Goal: Information Seeking & Learning: Understand process/instructions

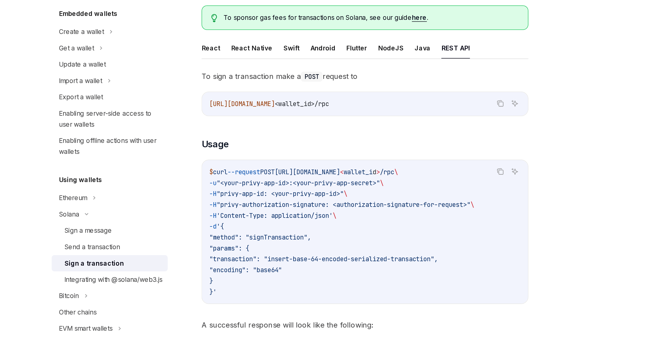
scroll to position [93, 0]
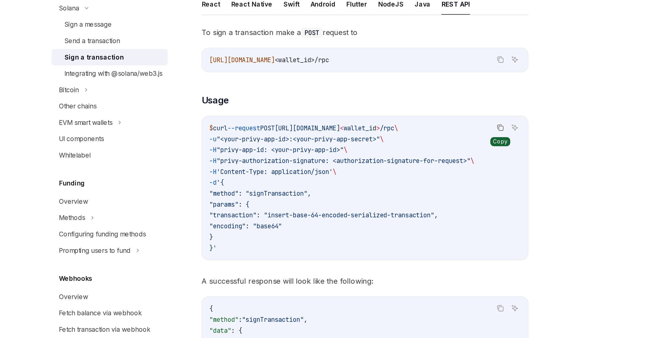
click at [409, 162] on icon "Copy the contents from the code block" at bounding box center [408, 161] width 4 height 4
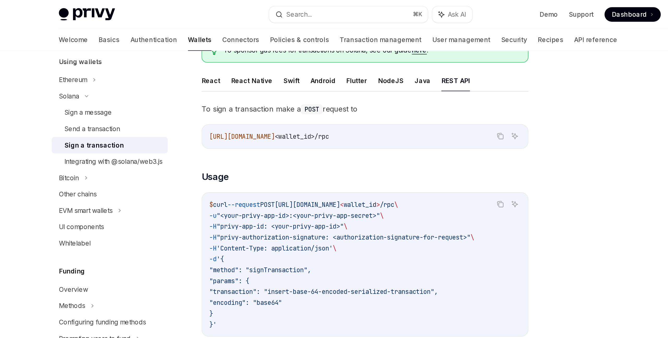
scroll to position [37, 0]
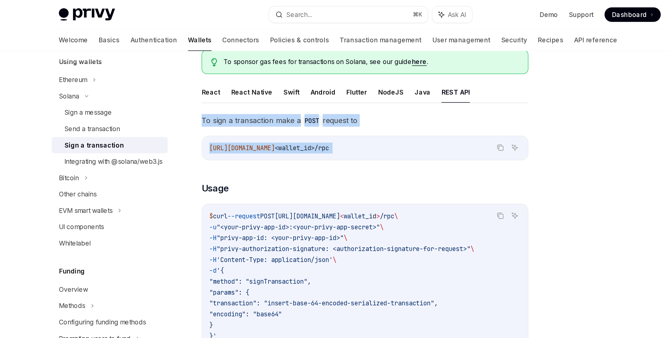
drag, startPoint x: 236, startPoint y: 67, endPoint x: 244, endPoint y: 98, distance: 32.4
click at [244, 98] on div "[PERSON_NAME] Sign a transaction OpenAI Open in ChatGPT OpenAI Open in ChatGPT …" at bounding box center [282, 293] width 288 height 583
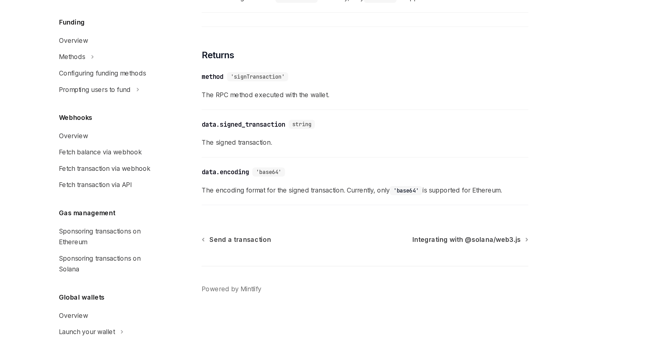
scroll to position [285, 0]
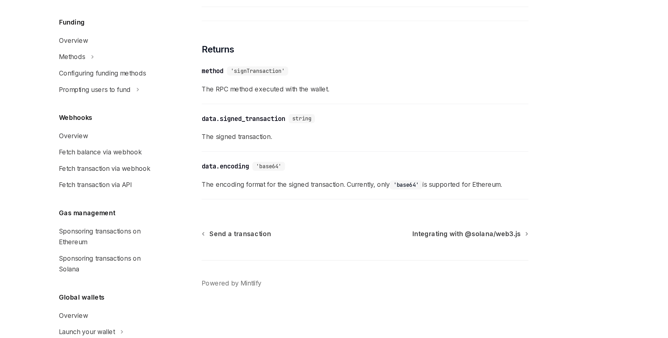
click at [307, 257] on div "​ data.encoding 'base64' The encoding format for the signed transaction. Curren…" at bounding box center [331, 245] width 188 height 25
copy div "Lo ipsu d sitametcons adip e SEDD eiusmod te Inci Utl ET dolor://mag.aliqu.en/a…"
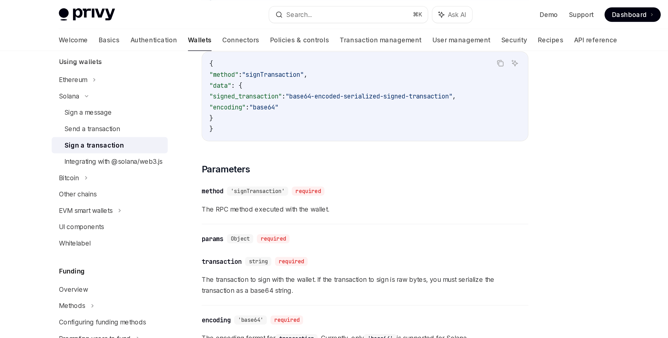
click at [267, 84] on div "To sign a transaction make a POST request to Copy Ask AI [URL][DOMAIN_NAME] <wa…" at bounding box center [331, 95] width 188 height 442
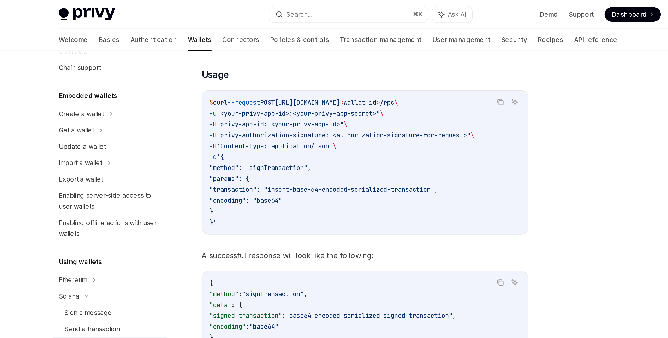
scroll to position [0, 0]
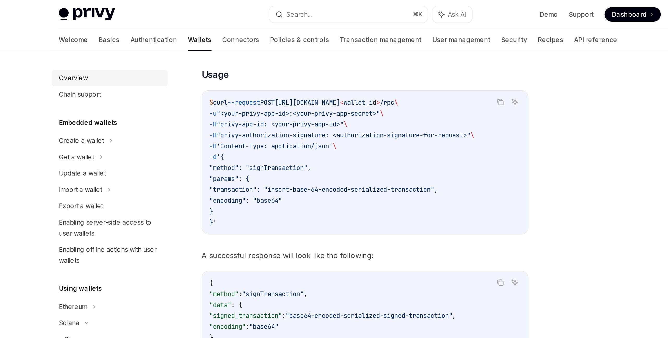
click at [167, 46] on div "Overview" at bounding box center [162, 45] width 17 height 6
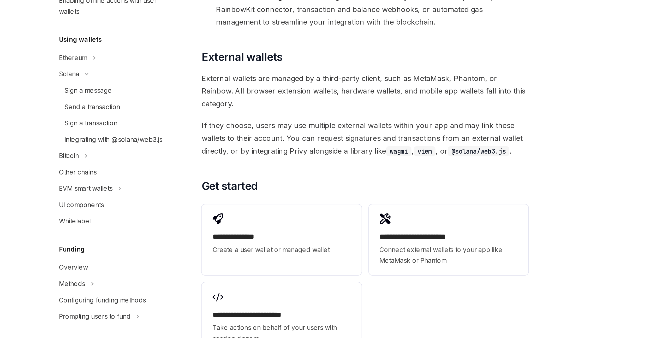
scroll to position [653, 0]
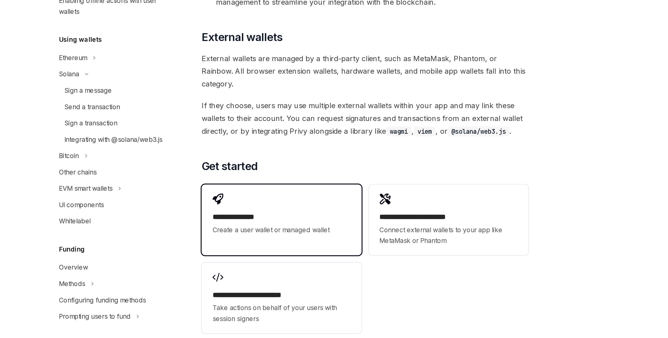
click at [278, 265] on h2 "**********" at bounding box center [282, 268] width 79 height 6
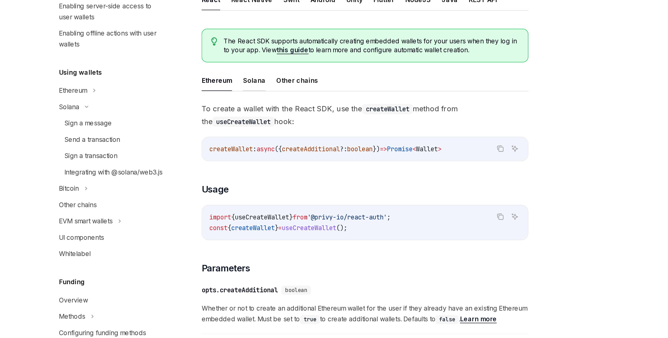
click at [267, 191] on button "Solana" at bounding box center [266, 189] width 13 height 12
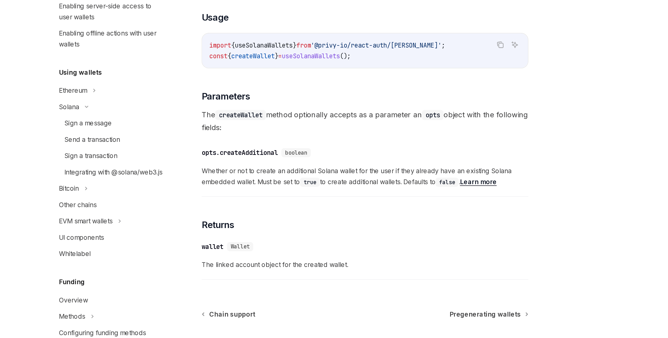
scroll to position [145, 0]
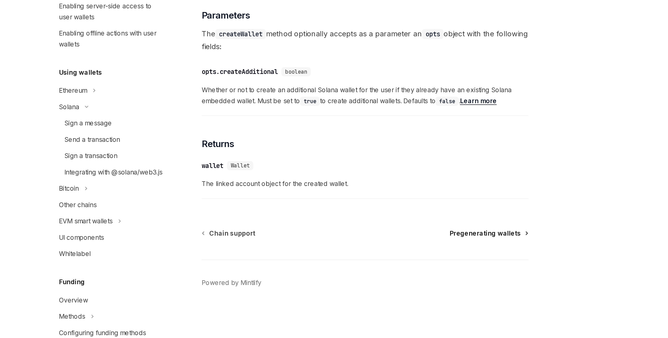
click at [406, 279] on span "Pregenerating wallets" at bounding box center [399, 277] width 41 height 5
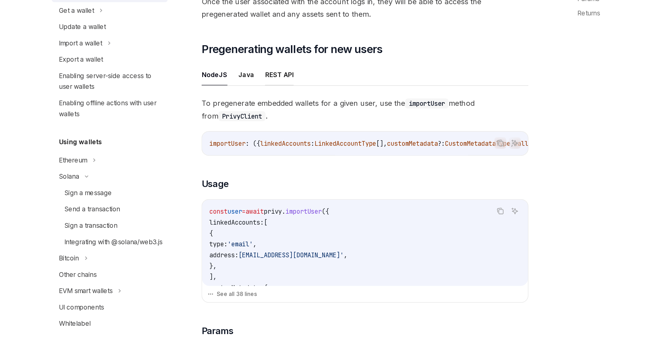
click at [276, 147] on button "REST API" at bounding box center [281, 146] width 16 height 12
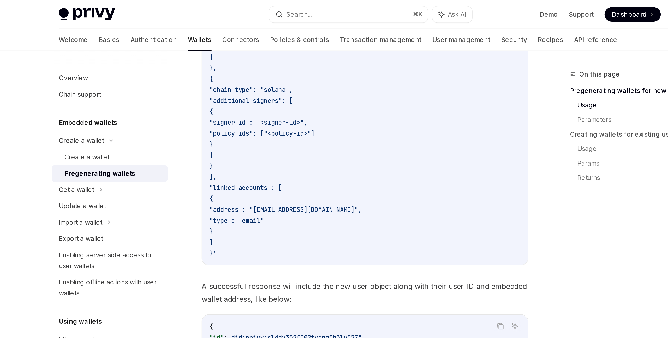
scroll to position [203, 0]
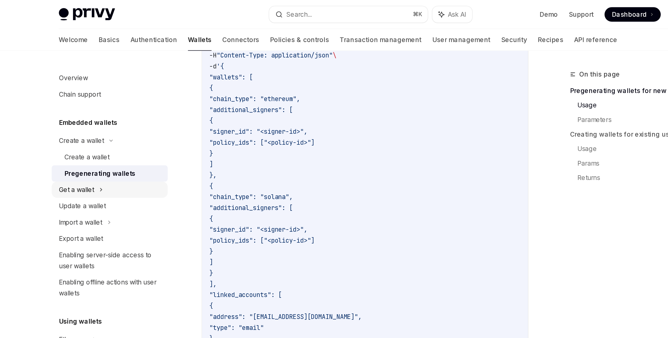
click at [172, 110] on div "Get a wallet" at bounding box center [164, 109] width 20 height 6
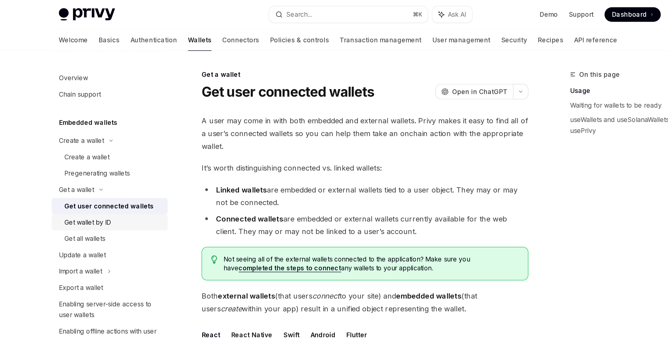
click at [181, 128] on div "Get wallet by ID" at bounding box center [171, 128] width 27 height 6
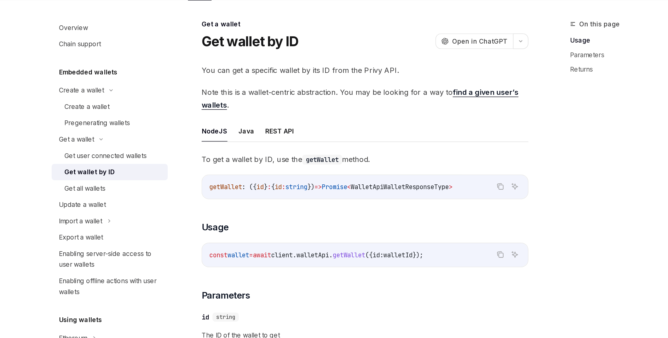
click at [387, 80] on link "find a given user’s wallets" at bounding box center [328, 85] width 182 height 13
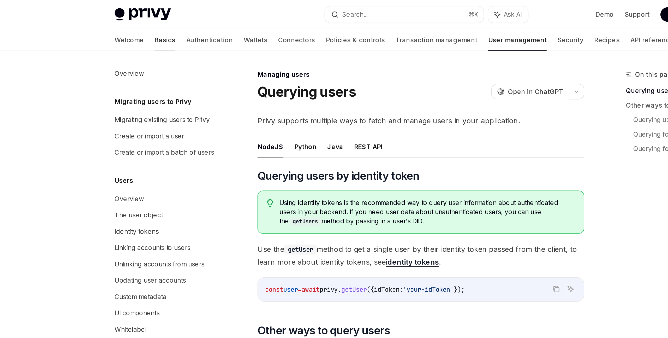
click at [177, 21] on link "Basics" at bounding box center [183, 23] width 12 height 13
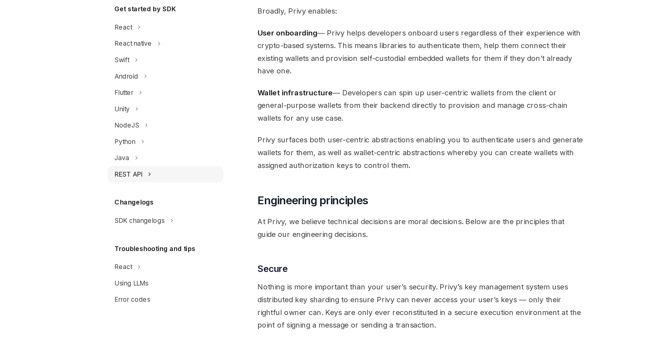
click at [163, 189] on div "REST API" at bounding box center [162, 190] width 16 height 6
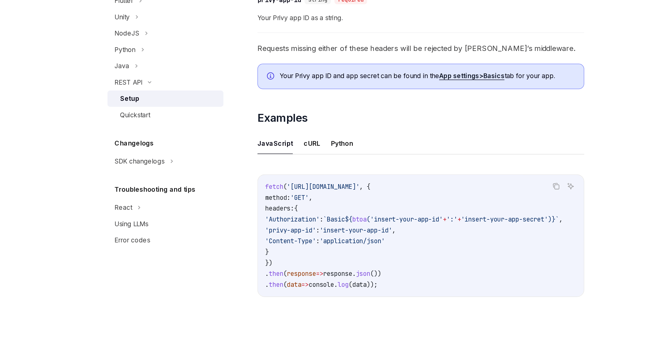
scroll to position [143, 0]
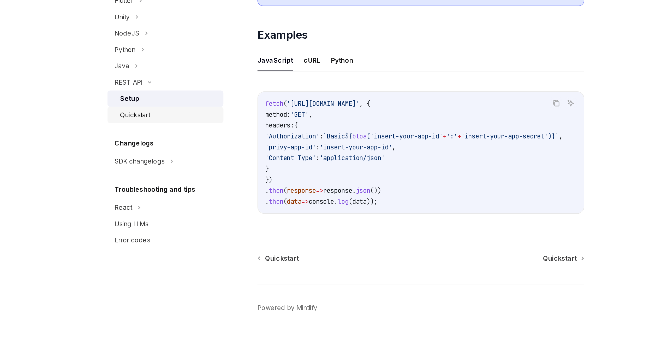
click at [174, 207] on div "Quickstart" at bounding box center [166, 209] width 17 height 6
type textarea "*"
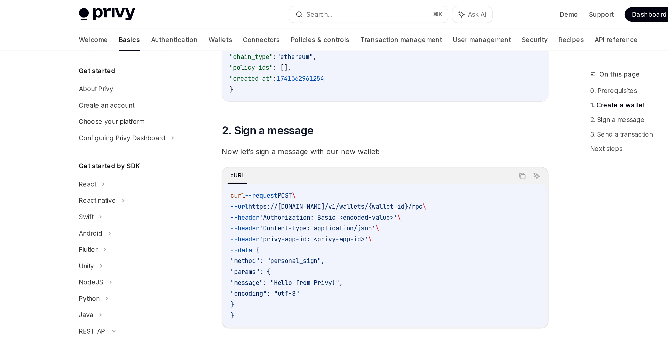
scroll to position [186, 0]
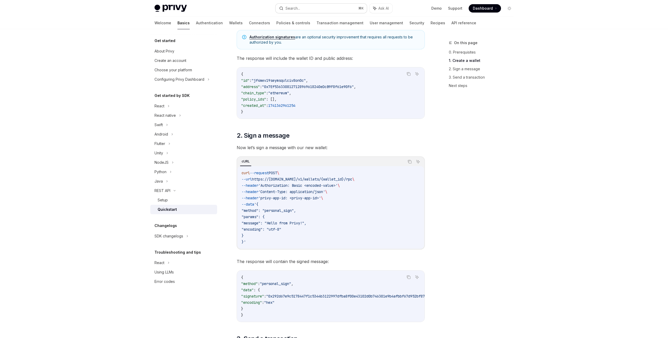
click at [338, 13] on button "Search... ⌘ K" at bounding box center [320, 8] width 91 height 9
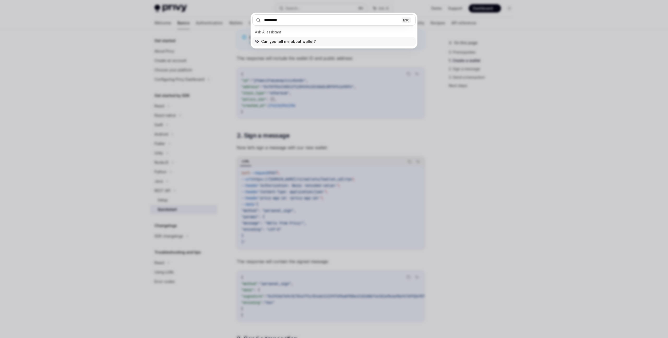
type input "*********"
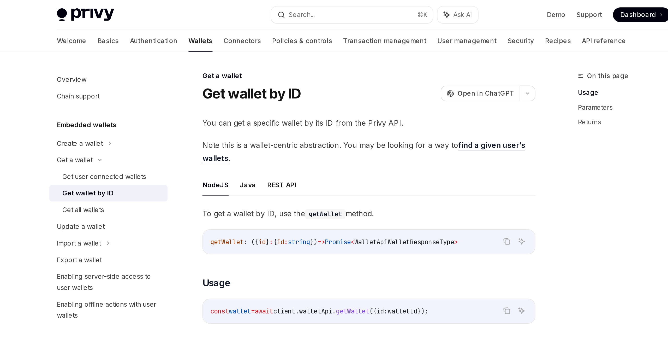
click at [361, 137] on span "WalletApiWalletResponseType" at bounding box center [350, 136] width 56 height 5
copy span "WalletApiWalletResponseType"
click at [281, 105] on button "REST API" at bounding box center [281, 104] width 16 height 12
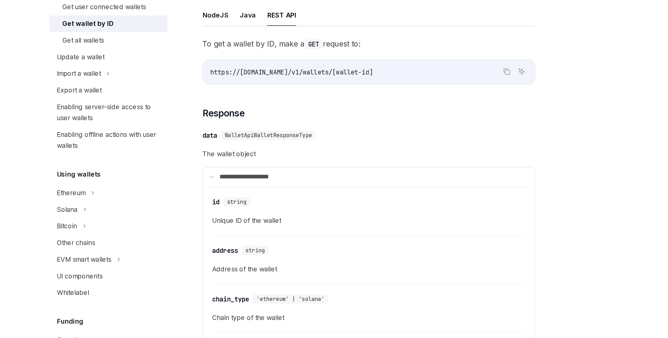
click at [263, 221] on span "Unique ID of the wallet" at bounding box center [330, 220] width 177 height 6
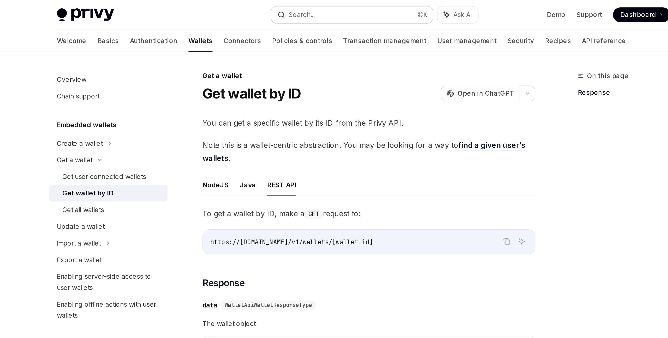
click at [291, 5] on div "Search..." at bounding box center [292, 8] width 15 height 6
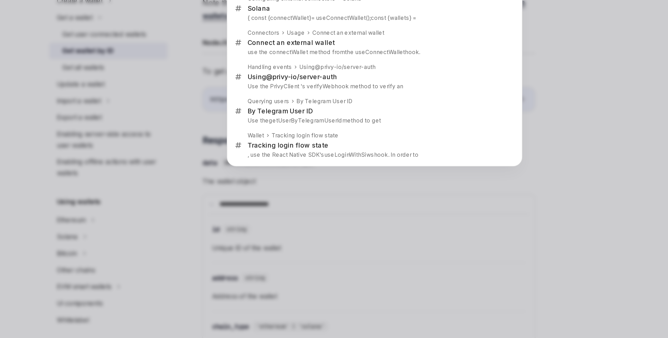
click at [128, 162] on div "Recent searches Wallets Embedded wallets Get a wallet Get wallet by ID Get wall…" at bounding box center [334, 169] width 668 height 338
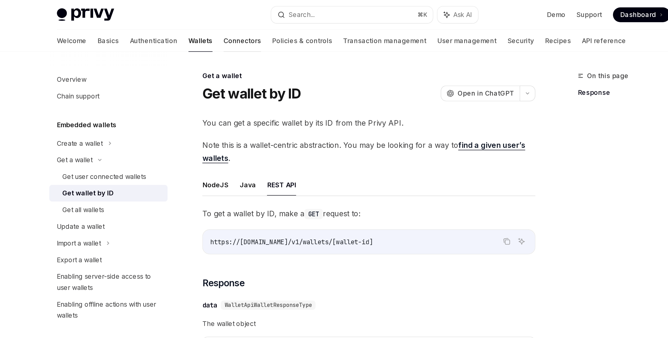
click at [249, 23] on link "Connectors" at bounding box center [259, 23] width 21 height 13
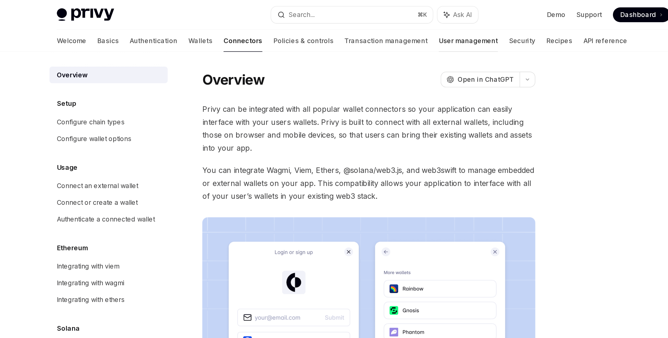
click at [370, 22] on link "User management" at bounding box center [386, 23] width 33 height 13
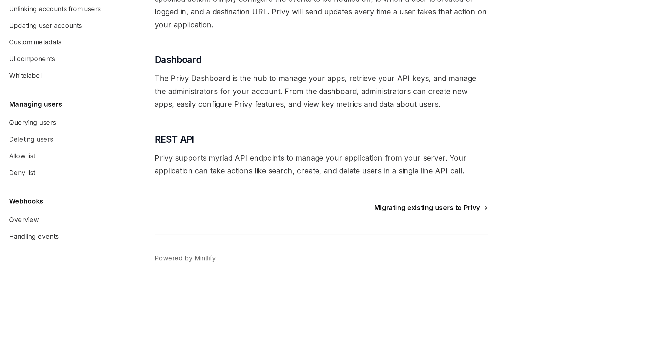
click at [395, 263] on span "Migrating existing users to Privy" at bounding box center [390, 263] width 60 height 5
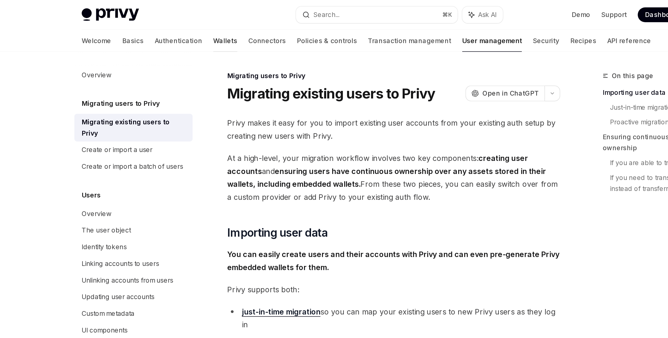
click at [229, 23] on link "Wallets" at bounding box center [236, 23] width 14 height 13
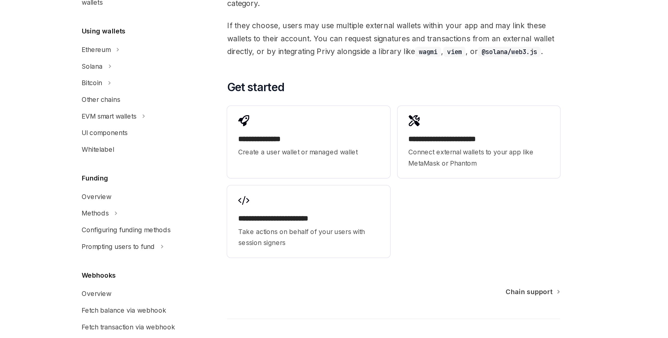
scroll to position [701, 0]
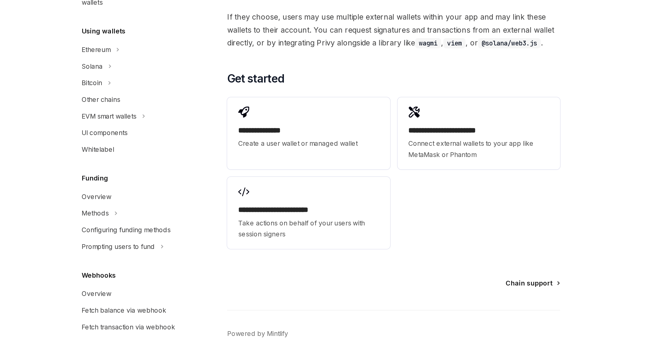
click at [402, 304] on span "Chain support" at bounding box center [407, 306] width 26 height 5
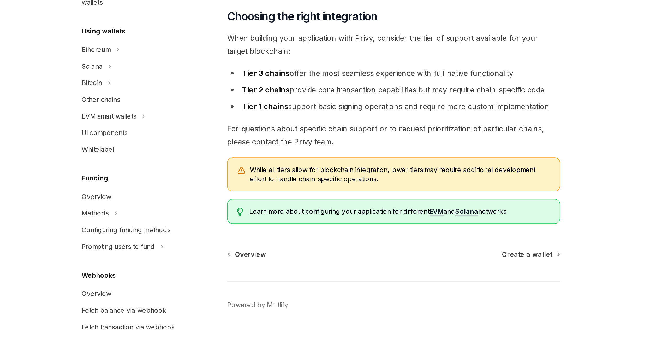
scroll to position [526, 0]
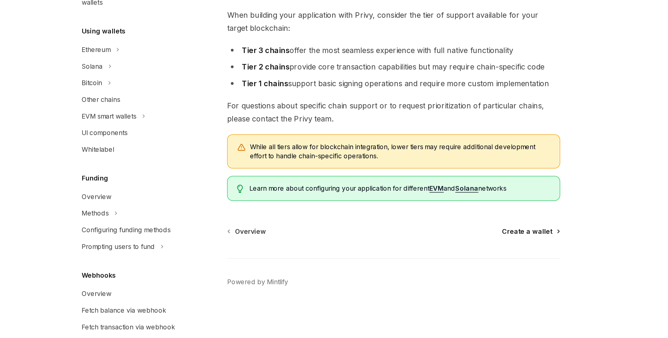
click at [400, 276] on span "Create a wallet" at bounding box center [406, 277] width 28 height 5
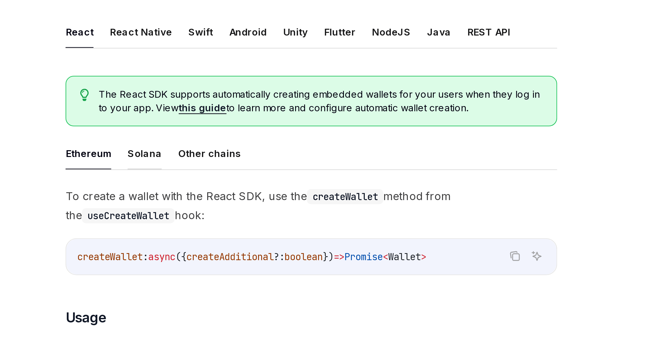
click at [268, 190] on button "Solana" at bounding box center [266, 189] width 13 height 12
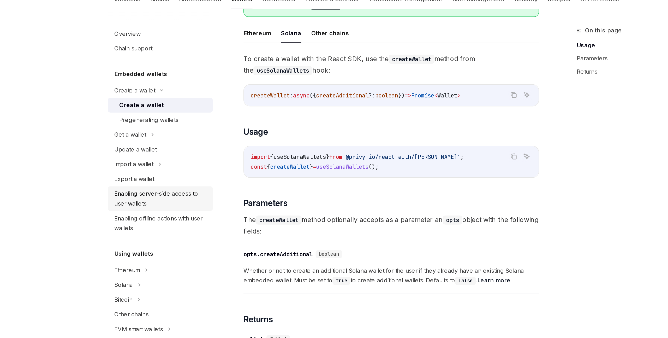
click at [173, 147] on div "Enabling server-side access to user wallets" at bounding box center [183, 149] width 59 height 13
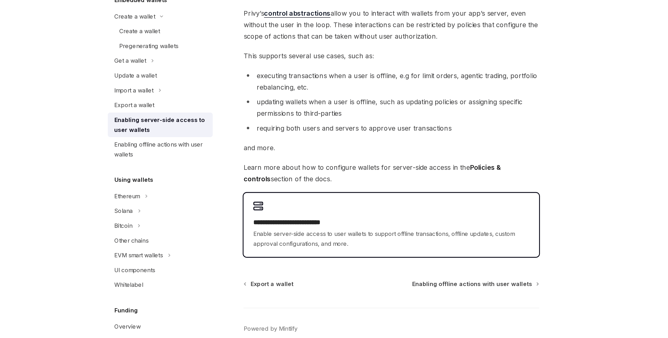
click at [286, 216] on span "Enable server-side access to user wallets to support offline transactions, offl…" at bounding box center [331, 222] width 176 height 13
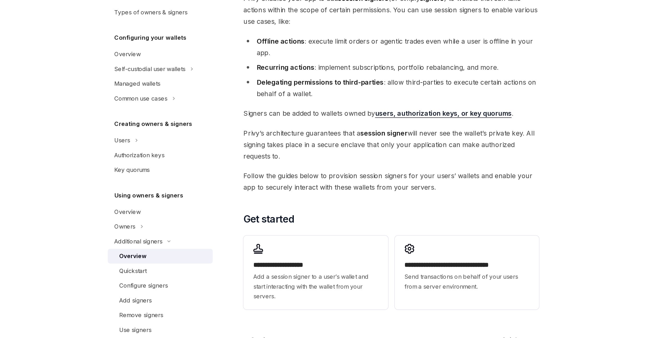
scroll to position [50, 0]
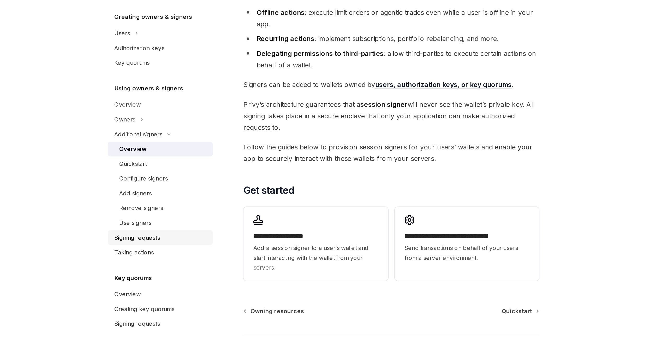
click at [167, 240] on div "Signing requests" at bounding box center [168, 240] width 29 height 6
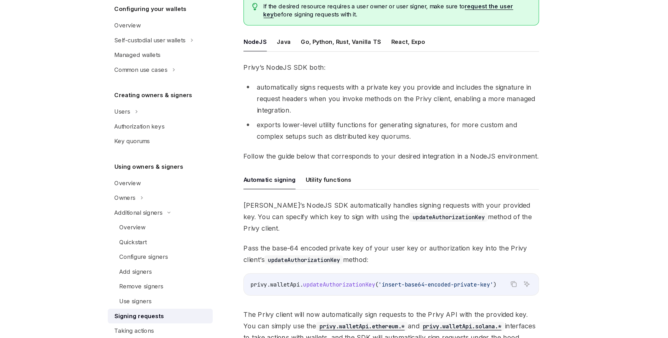
scroll to position [50, 0]
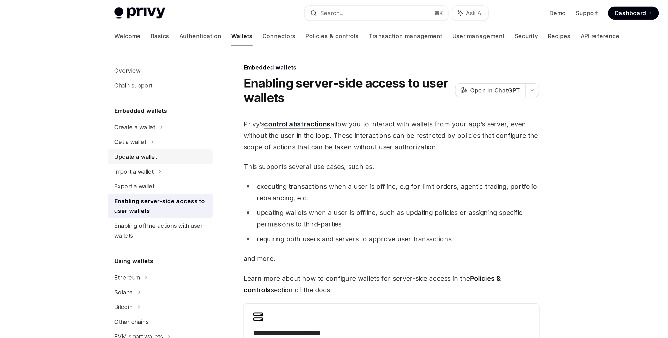
click at [171, 98] on div "Update a wallet" at bounding box center [167, 100] width 27 height 6
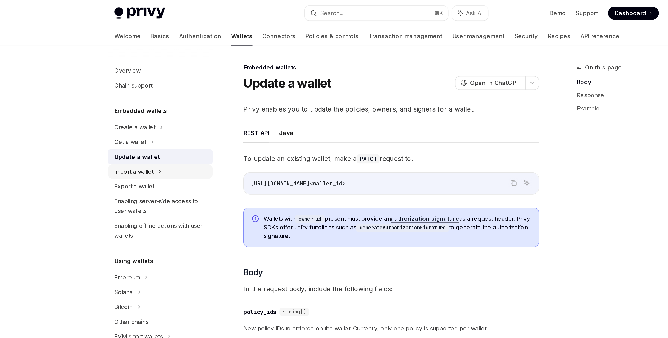
click at [171, 107] on div "Import a wallet" at bounding box center [166, 109] width 25 height 6
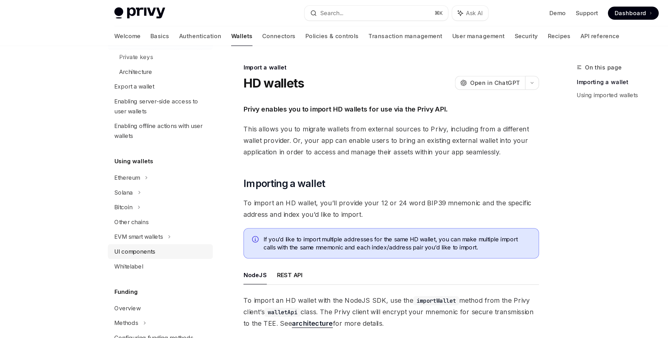
scroll to position [92, 0]
type textarea "*"
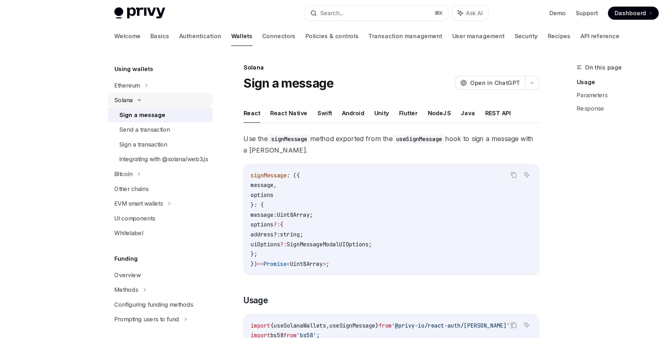
scroll to position [186, 0]
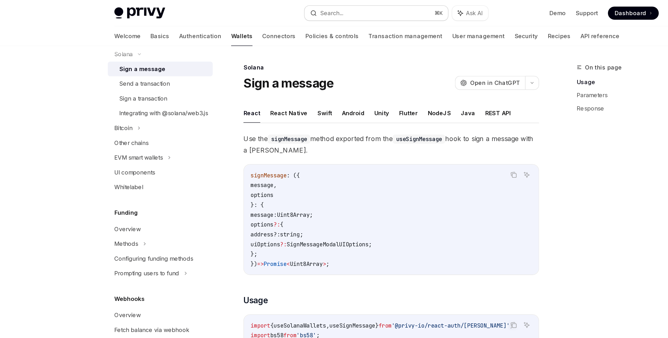
click at [305, 7] on button "Search... ⌘ K" at bounding box center [320, 8] width 91 height 9
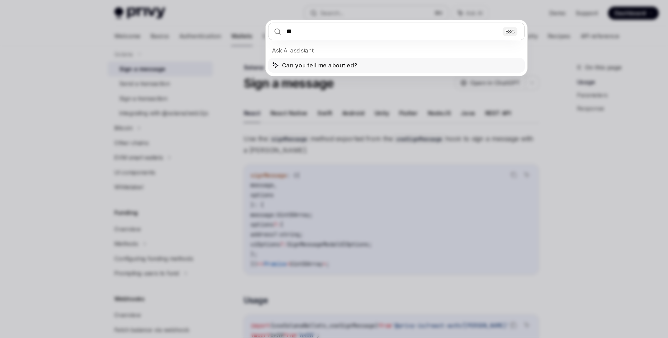
type input "*"
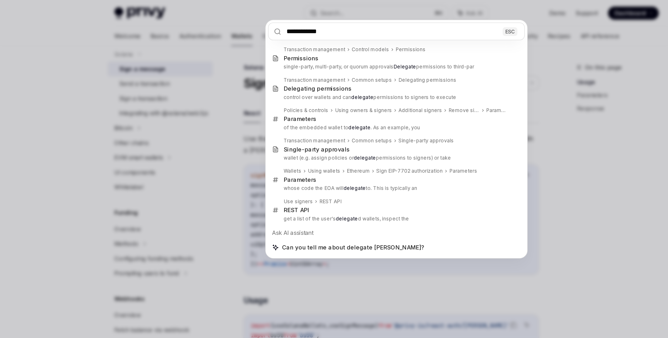
type input "**********"
click at [122, 107] on div "**********" at bounding box center [334, 169] width 668 height 338
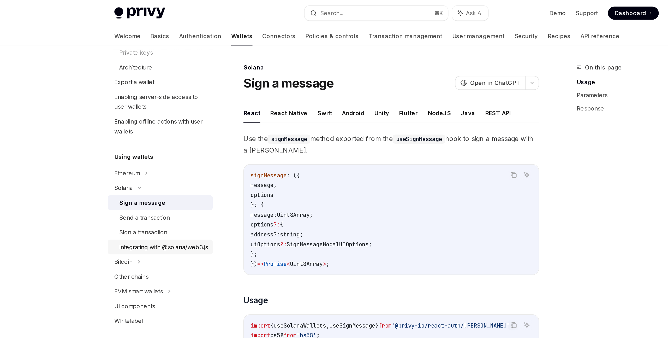
scroll to position [29, 0]
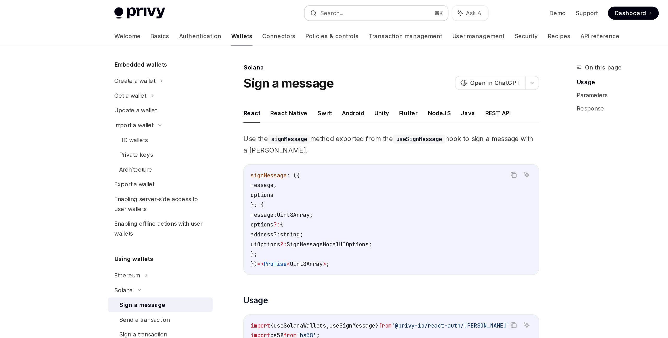
click at [298, 7] on div "Search..." at bounding box center [292, 8] width 15 height 6
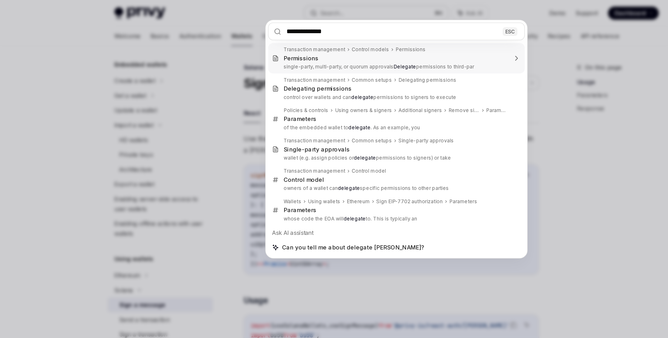
type input "**********"
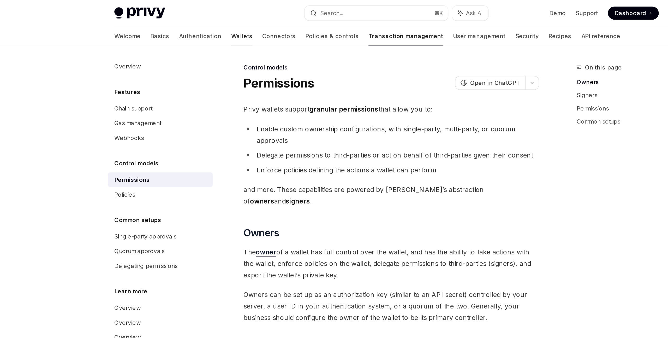
click at [229, 24] on link "Wallets" at bounding box center [236, 23] width 14 height 13
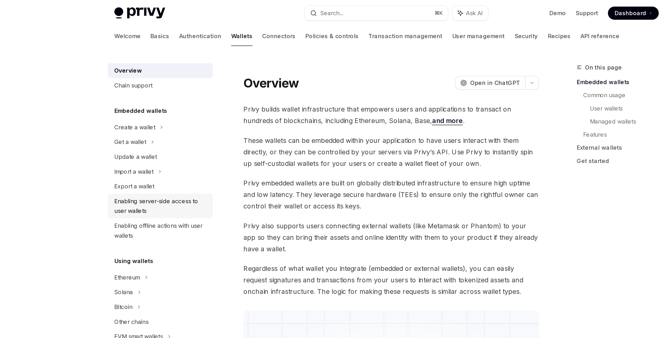
click at [166, 130] on div "Enabling server-side access to user wallets" at bounding box center [183, 131] width 59 height 13
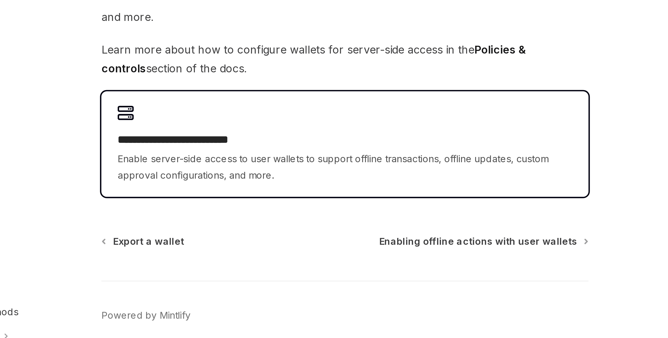
click at [303, 220] on span "Enable server-side access to user wallets to support offline transactions, offl…" at bounding box center [331, 222] width 176 height 13
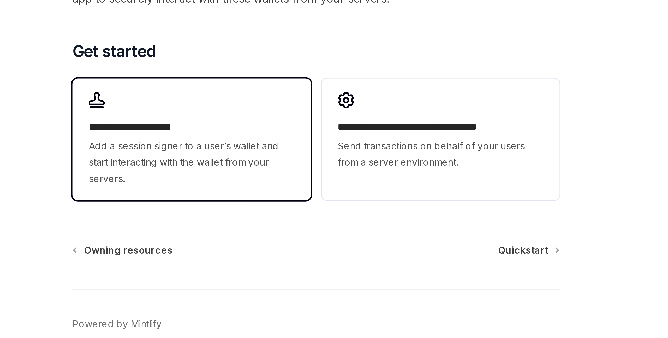
click at [279, 246] on span "Add a session signer to a user’s wallet and start interacting with the wallet f…" at bounding box center [282, 252] width 79 height 19
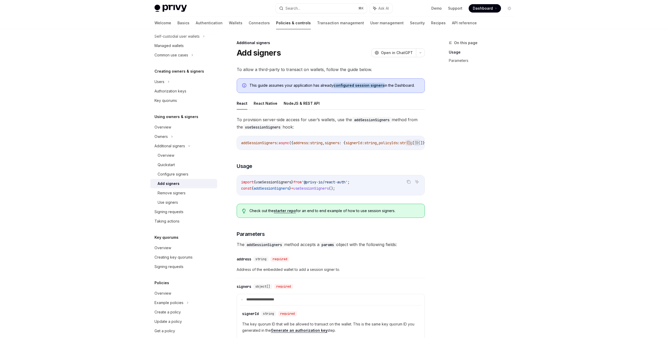
drag, startPoint x: 344, startPoint y: 85, endPoint x: 198, endPoint y: 1, distance: 168.7
click at [0, 0] on div "Privy Docs home page Search... ⌘ K Ask AI Demo Support Dashboard Dashboard Sear…" at bounding box center [334, 233] width 668 height 467
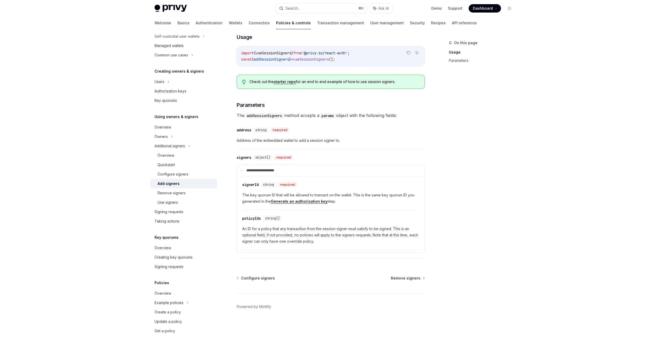
scroll to position [131, 0]
click at [175, 201] on div "Use signers" at bounding box center [168, 202] width 20 height 6
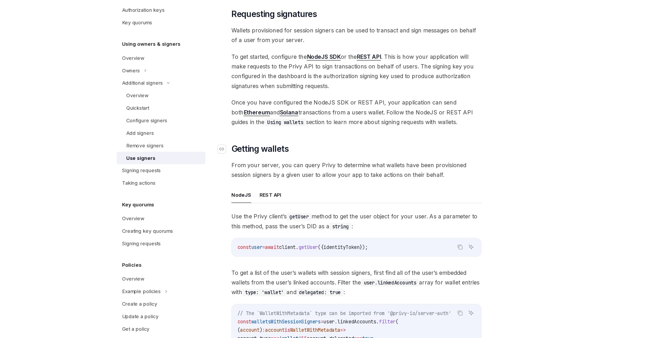
scroll to position [52, 0]
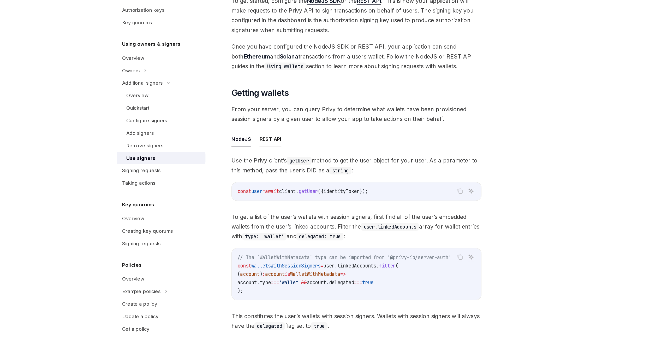
click at [266, 188] on button "REST API" at bounding box center [266, 188] width 16 height 12
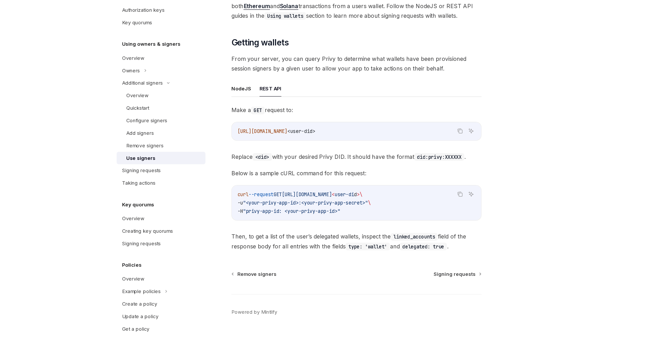
scroll to position [102, 0]
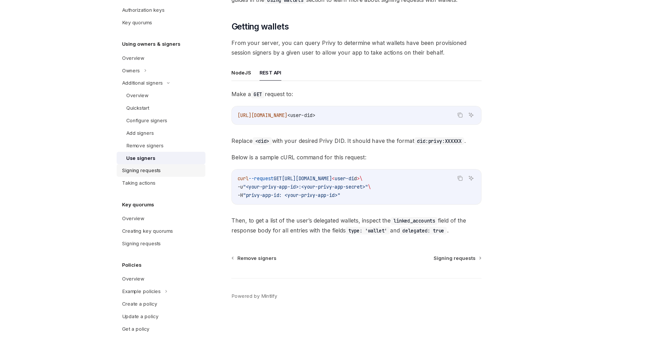
click at [173, 213] on div "Signing requests" at bounding box center [168, 211] width 29 height 6
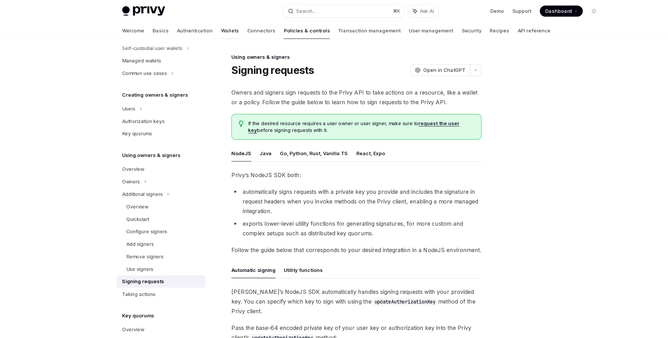
click at [229, 23] on link "Wallets" at bounding box center [236, 23] width 14 height 13
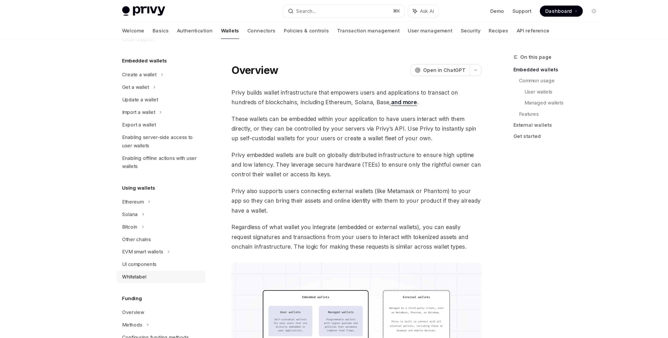
scroll to position [23, 0]
click at [173, 74] on div "Update a wallet" at bounding box center [167, 76] width 27 height 6
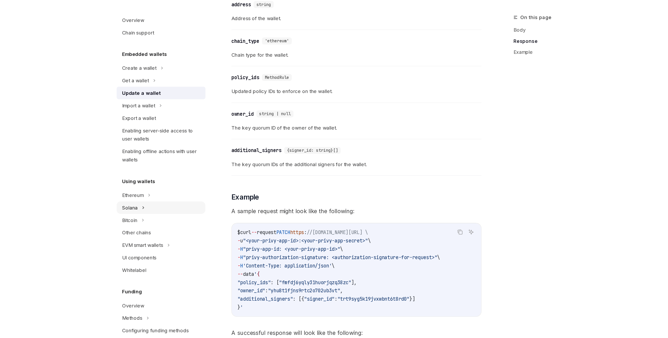
click at [178, 93] on icon at bounding box center [179, 90] width 2 height 6
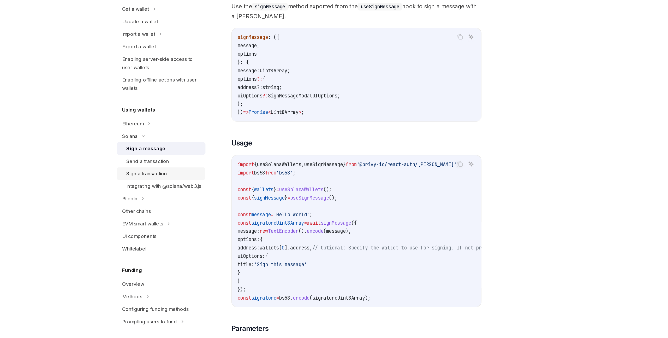
click at [176, 215] on div "Sign a transaction" at bounding box center [173, 214] width 31 height 6
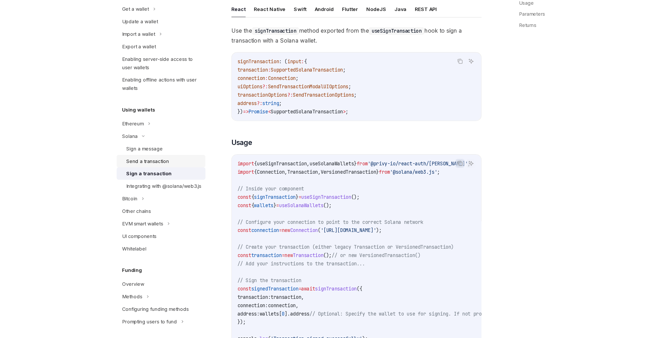
click at [176, 205] on div "Send a transaction" at bounding box center [174, 204] width 32 height 6
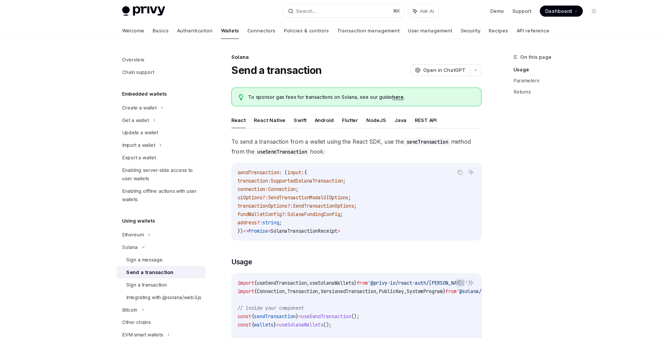
click at [377, 89] on button "REST API" at bounding box center [383, 90] width 16 height 12
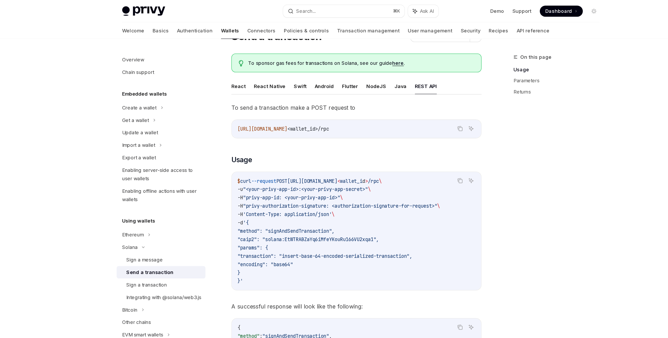
scroll to position [25, 0]
click at [170, 81] on div "Create a wallet" at bounding box center [167, 81] width 26 height 6
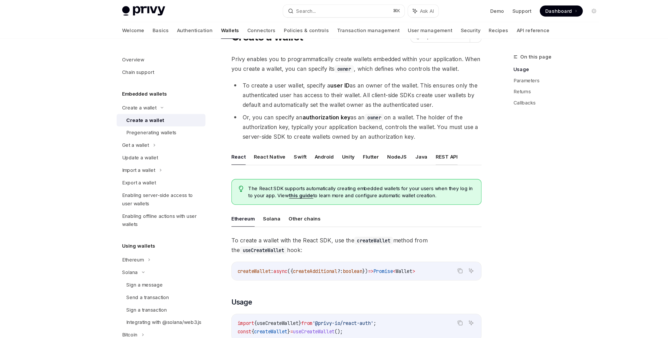
click at [396, 116] on button "REST API" at bounding box center [398, 118] width 16 height 12
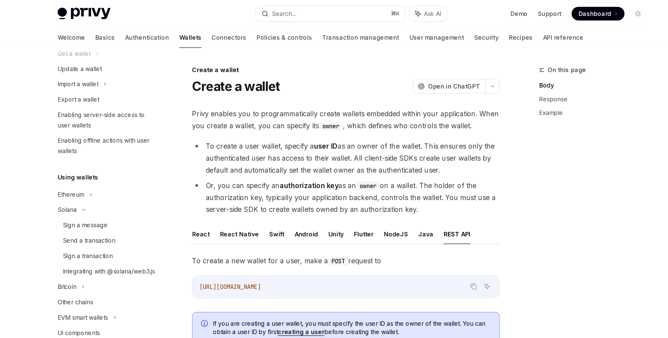
scroll to position [145, 0]
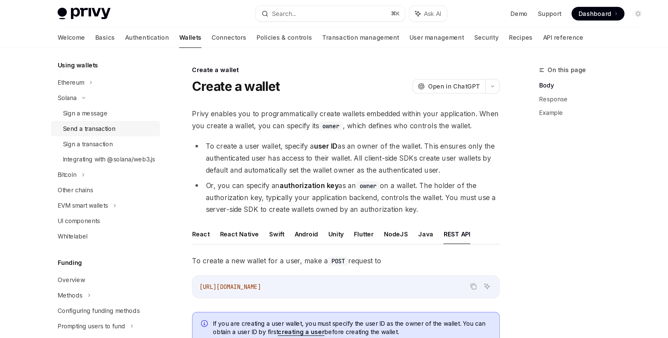
click at [171, 79] on div "Send a transaction" at bounding box center [174, 78] width 32 height 6
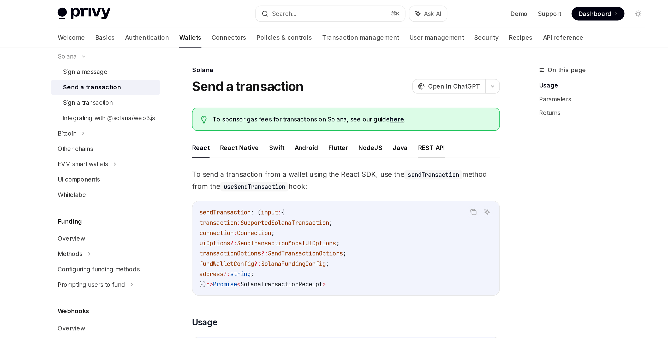
click at [377, 91] on button "REST API" at bounding box center [383, 90] width 16 height 12
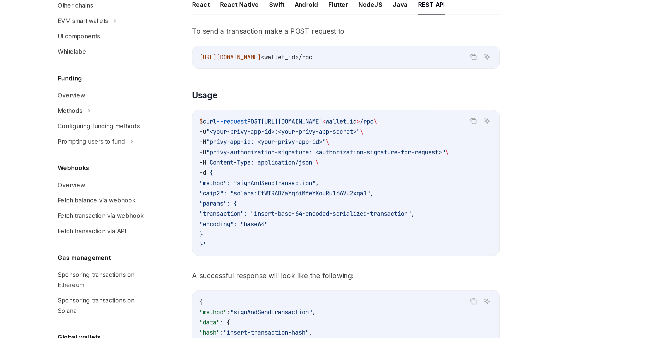
click at [293, 198] on span ""method": "signAndSendTransaction"," at bounding box center [277, 199] width 73 height 5
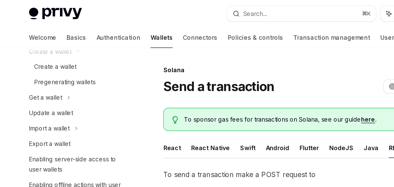
scroll to position [57, 0]
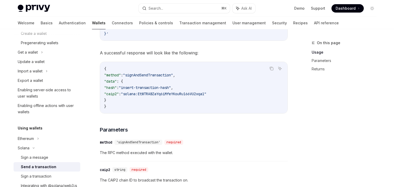
scroll to position [198, 0]
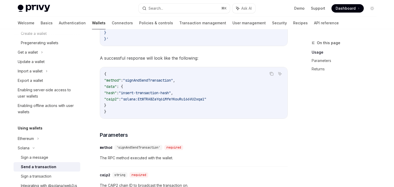
click at [169, 80] on span ""signAndSendTransaction"" at bounding box center [148, 80] width 50 height 5
copy span "signAndSendTransaction"
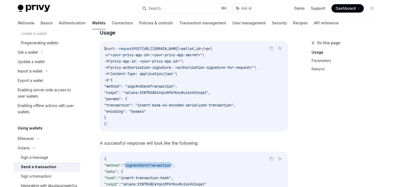
scroll to position [110, 0]
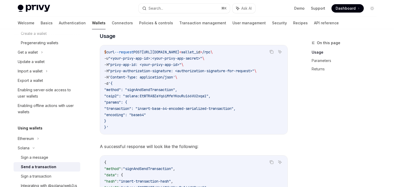
click at [118, 96] on span ""caip2": "solana:EtWTRABZaYq6iMfeYKouRu166VU2xqa1"," at bounding box center [157, 95] width 106 height 5
copy span "caip2"
drag, startPoint x: 135, startPoint y: 96, endPoint x: 221, endPoint y: 95, distance: 85.6
click at [211, 95] on span ""caip2": "solana:EtWTRABZaYq6iMfeYKouRu166VU2xqa1"," at bounding box center [157, 95] width 106 height 5
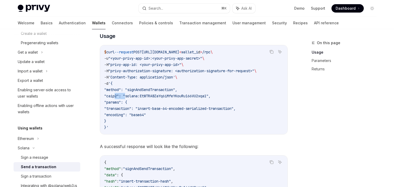
copy span "solana:EtWTRABZaYq6iMfeYKouRu166VU2xqa1"
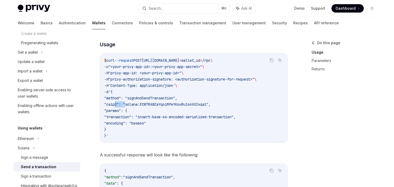
scroll to position [98, 0]
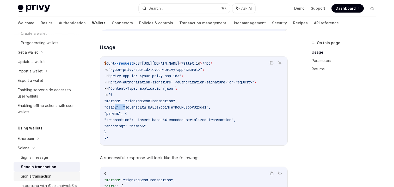
click at [50, 176] on div "Sign a transaction" at bounding box center [36, 176] width 31 height 6
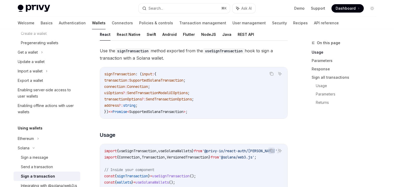
scroll to position [55, 0]
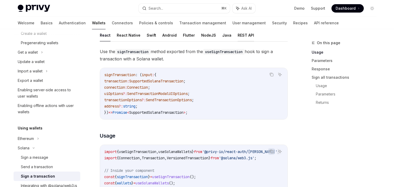
click at [241, 39] on button "REST API" at bounding box center [246, 35] width 16 height 12
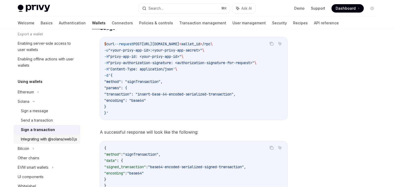
scroll to position [104, 0]
click at [44, 122] on div "Send a transaction" at bounding box center [37, 119] width 32 height 6
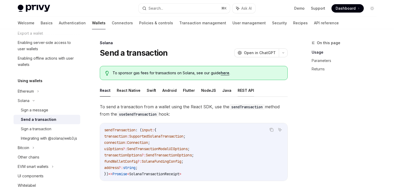
click at [242, 87] on button "REST API" at bounding box center [246, 90] width 16 height 12
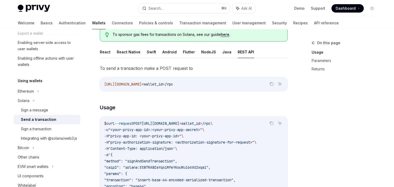
scroll to position [35, 0]
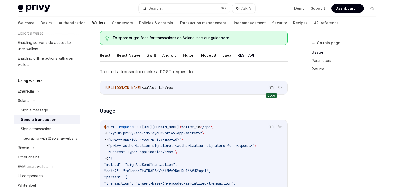
click at [270, 88] on icon "Copy the contents from the code block" at bounding box center [272, 87] width 4 height 4
click at [39, 111] on div "Sign a message" at bounding box center [34, 110] width 27 height 6
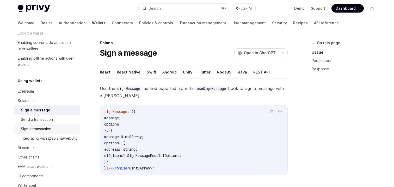
click at [35, 131] on div "Sign a transaction" at bounding box center [36, 128] width 31 height 6
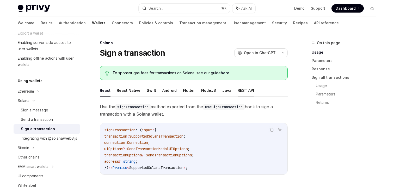
click at [240, 91] on button "REST API" at bounding box center [246, 90] width 16 height 12
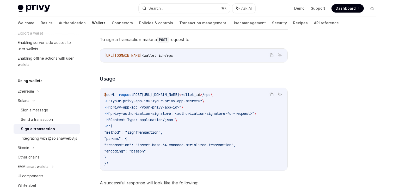
scroll to position [90, 0]
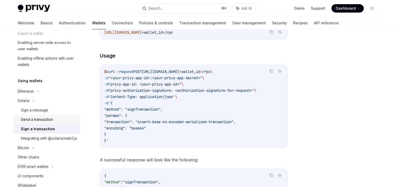
click at [47, 121] on div "Send a transaction" at bounding box center [37, 119] width 32 height 6
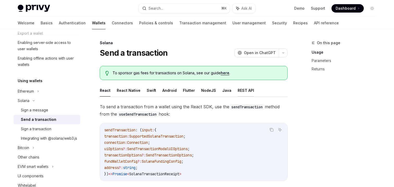
click at [241, 89] on button "REST API" at bounding box center [246, 90] width 16 height 12
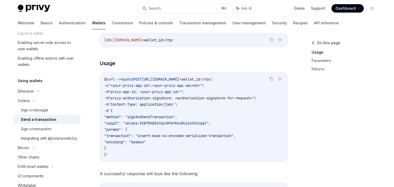
scroll to position [86, 0]
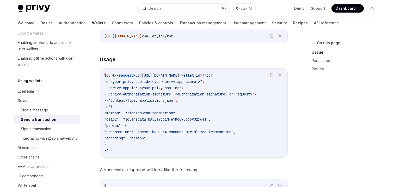
click at [154, 111] on span ""method": "signAndSendTransaction"," at bounding box center [140, 112] width 73 height 5
copy span "signAndSendTransaction"
click at [41, 130] on div "Sign a transaction" at bounding box center [36, 128] width 31 height 6
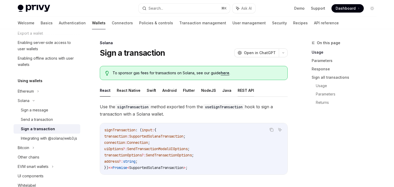
click at [238, 90] on button "REST API" at bounding box center [246, 90] width 16 height 12
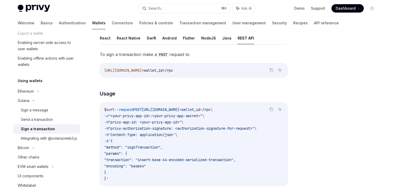
scroll to position [67, 0]
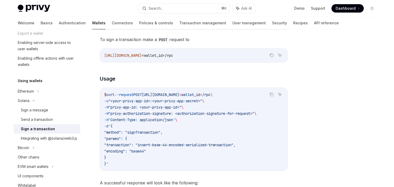
click at [157, 132] on span ""method": "signTransaction"," at bounding box center [133, 132] width 58 height 5
copy span "signTransaction"
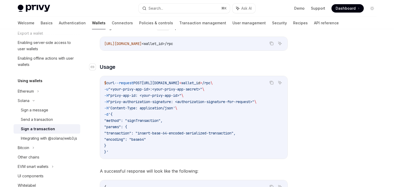
scroll to position [81, 0]
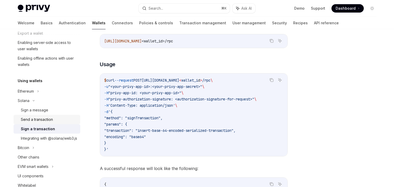
click at [37, 120] on div "Send a transaction" at bounding box center [37, 119] width 32 height 6
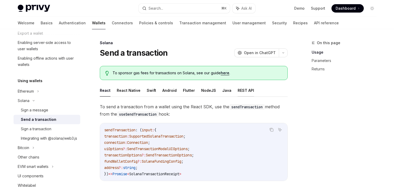
click at [238, 93] on button "REST API" at bounding box center [246, 90] width 16 height 12
type textarea "*"
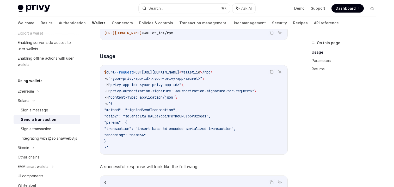
scroll to position [83, 0]
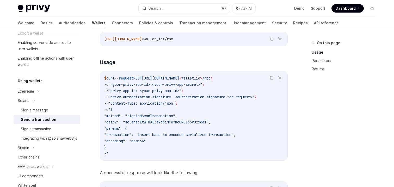
click at [126, 122] on span ""caip2": "solana:EtWTRABZaYq6iMfeYKouRu166VU2xqa1"," at bounding box center [157, 121] width 106 height 5
click at [118, 122] on span ""caip2": "solana:EtWTRABZaYq6iMfeYKouRu166VU2xqa1"," at bounding box center [157, 121] width 106 height 5
copy span "caip2"
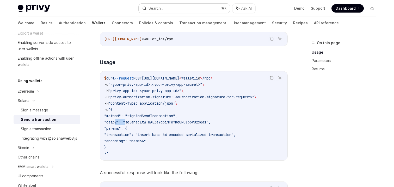
click at [166, 10] on button "Search... ⌘ K" at bounding box center [184, 8] width 91 height 9
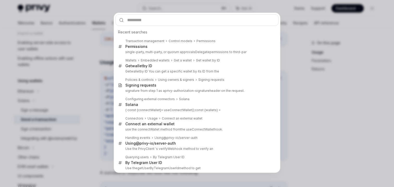
type input "*****"
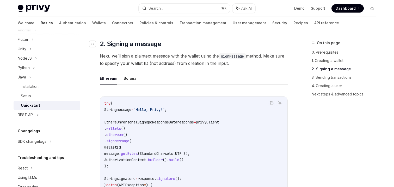
scroll to position [282, 0]
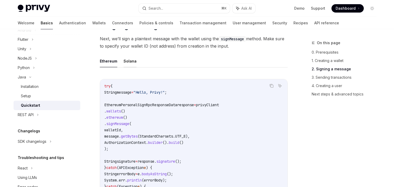
click at [129, 67] on button "Solana" at bounding box center [130, 61] width 13 height 12
type textarea "*"
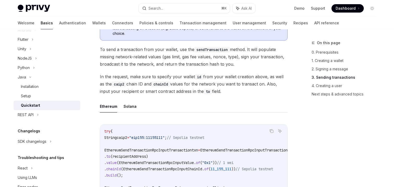
scroll to position [658, 0]
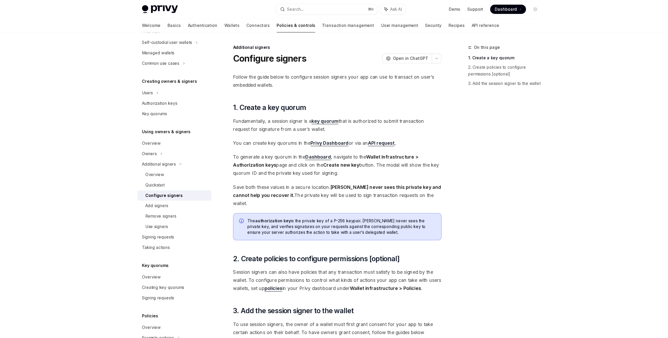
scroll to position [76, 0]
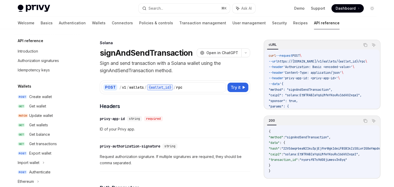
scroll to position [111, 0]
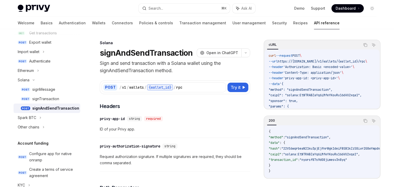
click at [327, 95] on span ""caip2": "solana:EtWTRABZaYq6iMfeYKouRu166VU2xqa1"," at bounding box center [315, 95] width 93 height 4
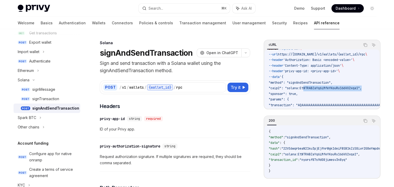
scroll to position [7, 0]
copy span "EtWTRABZaYq6iMfeYKouRu166VU2xqa1"
click at [234, 88] on span "Try it" at bounding box center [236, 87] width 10 height 6
type textarea "*"
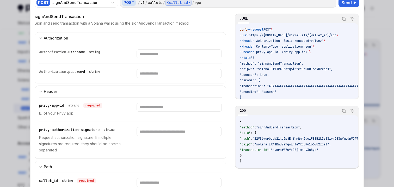
scroll to position [21, 0]
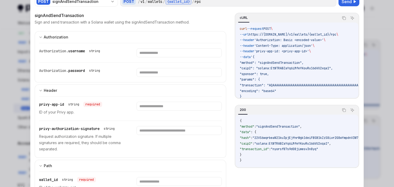
click at [119, 52] on div "Authorization. username string" at bounding box center [81, 50] width 85 height 5
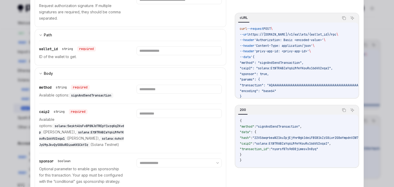
scroll to position [157, 0]
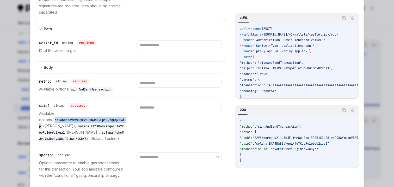
drag, startPoint x: 42, startPoint y: 120, endPoint x: 115, endPoint y: 121, distance: 72.5
click at [115, 121] on code "solana:5eykt4UsFv8P8NJdTREpY1vzqKqZKvdp" at bounding box center [81, 122] width 85 height 11
copy span "solana:5eykt4UsFv8P8NJdTREpY1vzqKqZKvdp"
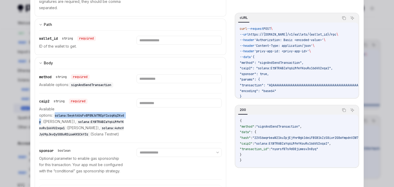
scroll to position [166, 0]
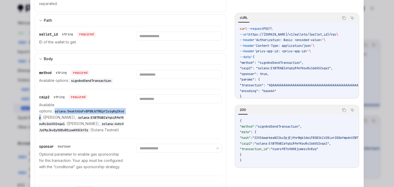
click at [73, 111] on span "solana:5eykt4UsFv8P8NJdTREpY1vzqKqZKvdp" at bounding box center [81, 114] width 85 height 10
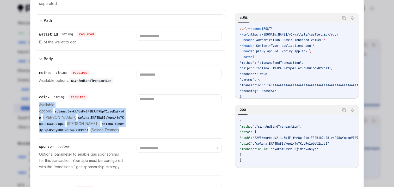
click at [73, 111] on span "solana:5eykt4UsFv8P8NJdTREpY1vzqKqZKvdp" at bounding box center [81, 114] width 85 height 10
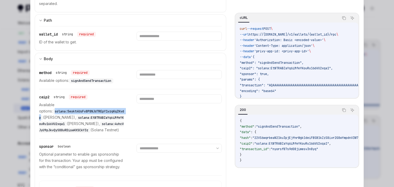
drag, startPoint x: 41, startPoint y: 111, endPoint x: 114, endPoint y: 109, distance: 72.3
click at [114, 109] on code "solana:5eykt4UsFv8P8NJdTREpY1vzqKqZKvdp" at bounding box center [81, 114] width 85 height 11
copy span "solana:5eykt4UsFv8P8NJdTREpY1vzqKqZKvdp"
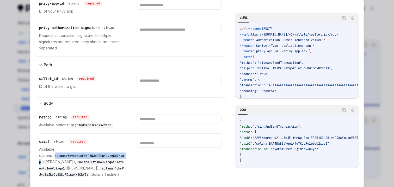
scroll to position [194, 0]
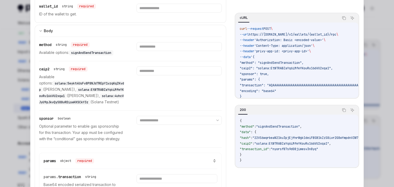
click at [65, 104] on span "solana:4uhcVJyU9pJkvQyS88uRDiswHXSCkY3z" at bounding box center [81, 99] width 85 height 10
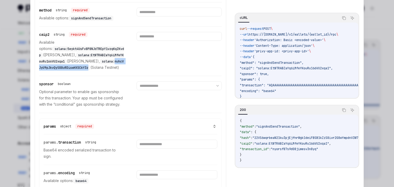
scroll to position [183, 0]
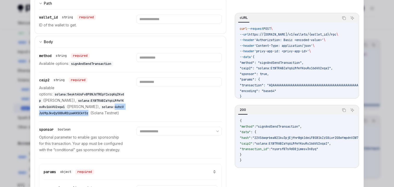
click at [76, 115] on span "solana:4uhcVJyU9pJkvQyS88uRDiswHXSCkY3z" at bounding box center [81, 110] width 85 height 10
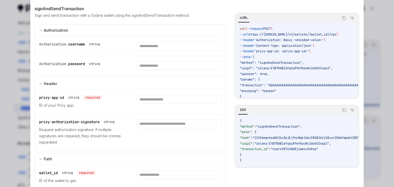
scroll to position [47, 0]
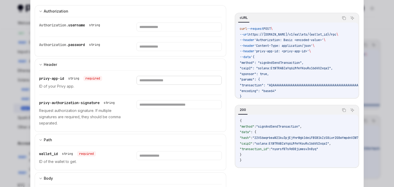
click at [162, 31] on input "text" at bounding box center [179, 26] width 85 height 9
click at [149, 31] on input "text" at bounding box center [179, 26] width 85 height 9
paste input "**********"
type input "**********"
click at [146, 31] on input "text" at bounding box center [179, 26] width 85 height 9
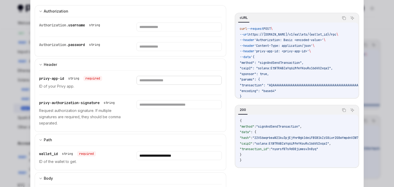
paste input "**********"
type input "**********"
click at [125, 80] on div "**********" at bounding box center [130, 82] width 183 height 24
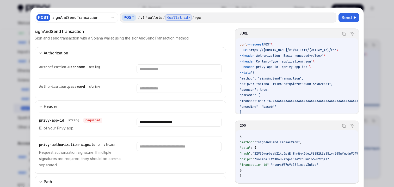
scroll to position [0, 0]
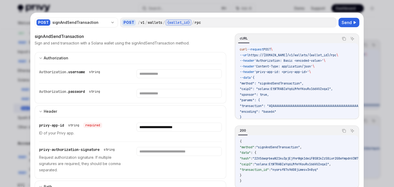
click at [126, 77] on div "Authorization. username string" at bounding box center [130, 73] width 183 height 19
click at [148, 75] on input "text" at bounding box center [179, 73] width 85 height 9
paste input "**********"
type input "**********"
click at [153, 78] on input "text" at bounding box center [172, 73] width 80 height 9
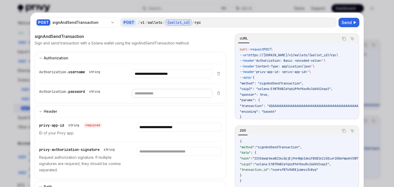
paste input "**********"
type input "**********"
click at [117, 100] on div "**********" at bounding box center [125, 92] width 173 height 19
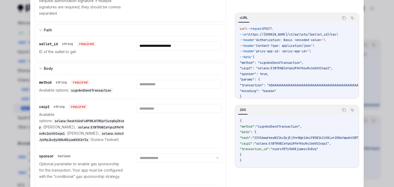
scroll to position [157, 0]
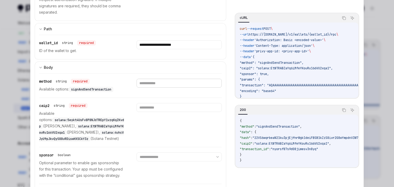
paste input "**********"
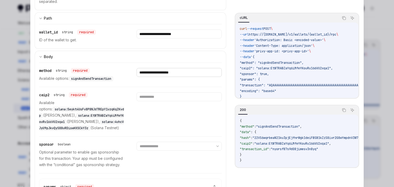
scroll to position [168, 0]
type input "**********"
drag, startPoint x: 41, startPoint y: 122, endPoint x: 114, endPoint y: 121, distance: 72.3
click at [114, 121] on span "solana:EtWTRABZaYq6iMfeYKouRu166VU2xqa1" at bounding box center [81, 118] width 85 height 10
copy span "solana:EtWTRABZaYq6iMfeYKouRu166VU2xqa1"
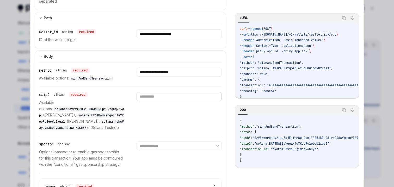
paste input "**********"
type input "**********"
click at [148, 115] on div "**********" at bounding box center [179, 111] width 85 height 39
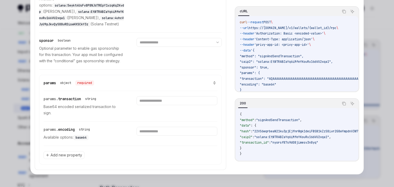
scroll to position [284, 0]
click at [157, 100] on input "text" at bounding box center [177, 100] width 81 height 9
click at [153, 105] on input "text" at bounding box center [177, 100] width 81 height 9
click at [82, 137] on span "base64" at bounding box center [81, 137] width 11 height 4
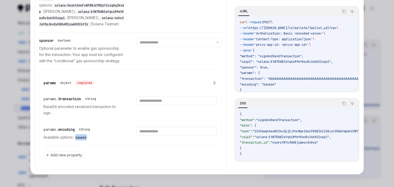
copy span "base64"
click at [162, 105] on input "text" at bounding box center [177, 100] width 81 height 9
paste input "******"
type input "******"
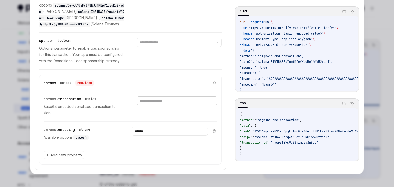
click at [151, 102] on input "text" at bounding box center [177, 100] width 81 height 9
paste input "**********"
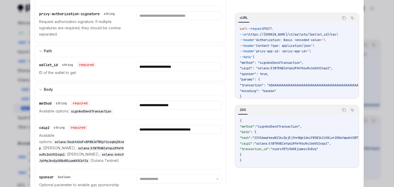
scroll to position [0, 0]
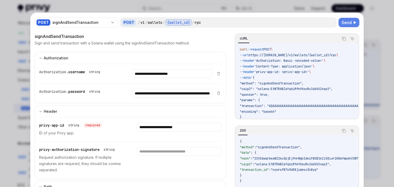
type input "**********"
click at [348, 23] on span "Send" at bounding box center [347, 22] width 10 height 6
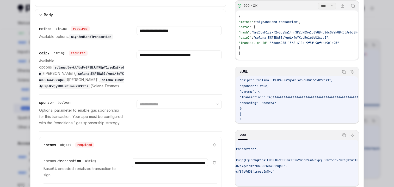
scroll to position [5, 0]
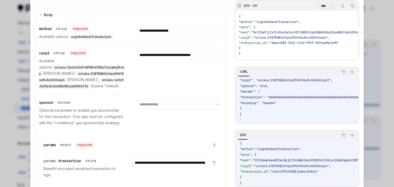
click at [281, 160] on span ""22VS6wqrbeaN21ku3pjEjfnrWgk1deiFBSB1kZzS8ivr2G8wYmpdnV3W7oxpjFPGkt5bhvZvK1QBzu…" at bounding box center [335, 160] width 164 height 4
copy span "22VS6wqrbeaN21ku3pjEjfnrWgk1deiFBSB1kZzS8ivr2G8wYmpdnV3W7oxpjFPGkt5bhvZvK1QBzuC…"
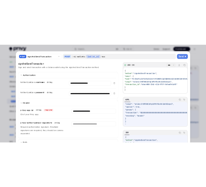
scroll to position [361, 0]
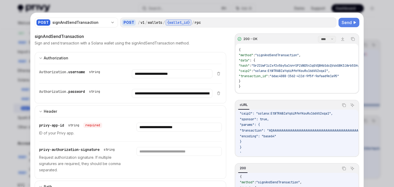
click at [220, 38] on div "signAndSendTransaction" at bounding box center [131, 36] width 192 height 6
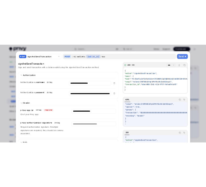
scroll to position [0, 0]
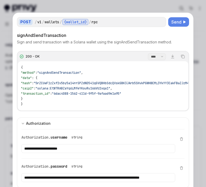
click at [181, 22] on span "Send" at bounding box center [176, 22] width 10 height 6
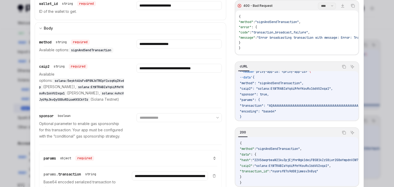
scroll to position [31, 0]
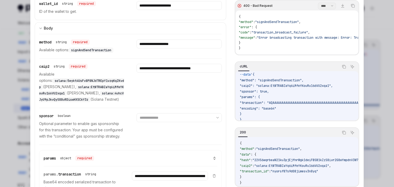
copy span "AQAAAAAAAAAAAAAAAAAAAAAAAAAAAAAAAAAAAAAAAAAAAAAAAAAAAAAAAAAAAAAAAAAAAAAAAAAAAAA…"
click at [58, 99] on p "Available options: solana:5eykt4UsFv8P8NJdTREpY1vzqKqZKvdp (Solana Mainnet), so…" at bounding box center [81, 86] width 85 height 31
drag, startPoint x: 51, startPoint y: 79, endPoint x: 73, endPoint y: 84, distance: 22.0
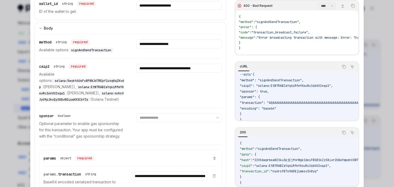
click at [73, 84] on p "Available options: solana:5eykt4UsFv8P8NJdTREpY1vzqKqZKvdp (Solana Mainnet), so…" at bounding box center [81, 86] width 85 height 31
drag, startPoint x: 58, startPoint y: 92, endPoint x: 65, endPoint y: 98, distance: 9.4
click at [65, 98] on p "Available options: solana:5eykt4UsFv8P8NJdTREpY1vzqKqZKvdp (Solana Mainnet), so…" at bounding box center [81, 86] width 85 height 31
click at [74, 92] on span "solana:EtWTRABZaYq6iMfeYKouRu166VU2xqa1" at bounding box center [81, 90] width 85 height 10
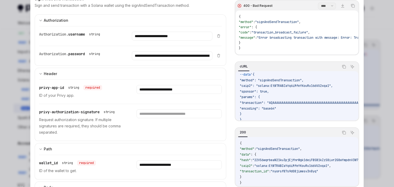
scroll to position [0, 0]
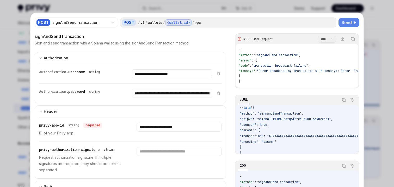
click at [307, 4] on div at bounding box center [197, 93] width 394 height 187
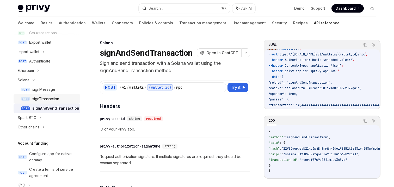
click at [53, 97] on div "signTransaction" at bounding box center [45, 98] width 27 height 6
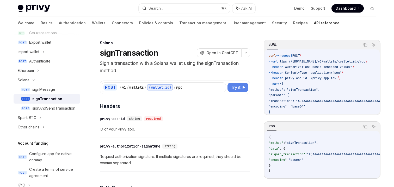
click at [239, 86] on span "Try it" at bounding box center [236, 87] width 10 height 6
type textarea "*"
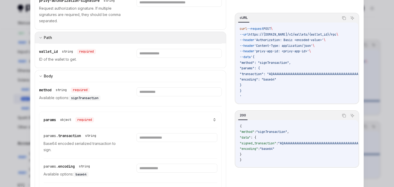
scroll to position [152, 0]
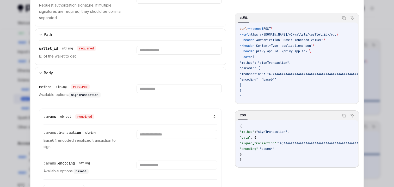
click at [87, 94] on span "signTransaction" at bounding box center [84, 95] width 27 height 4
copy span "signTransaction"
